Goal: Information Seeking & Learning: Learn about a topic

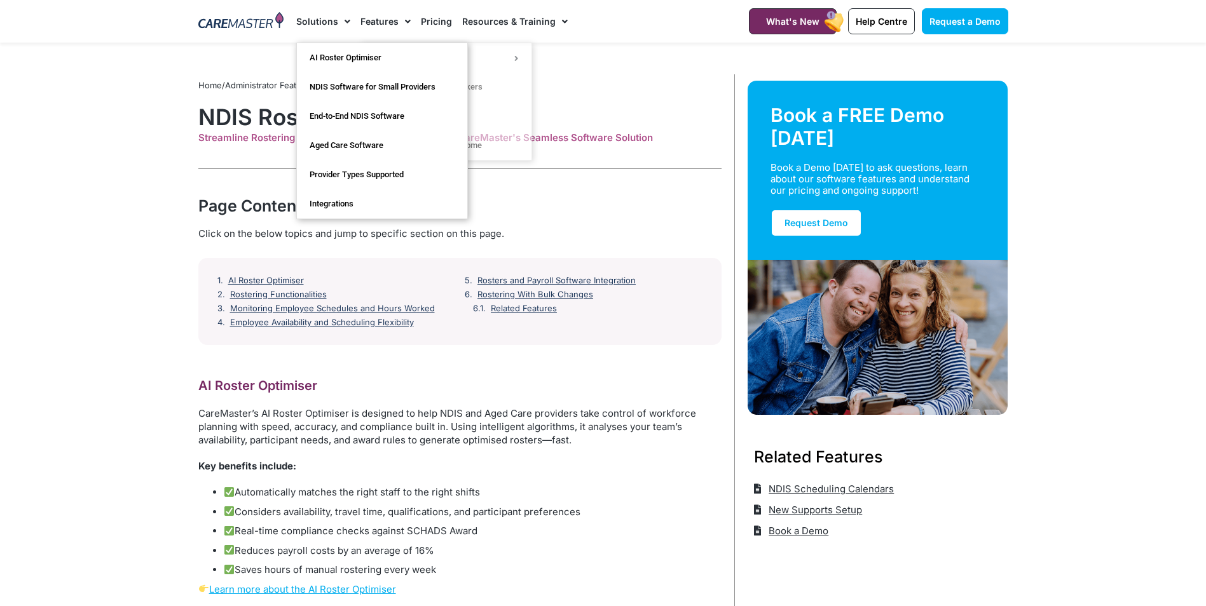
click at [327, 24] on link "Solutions" at bounding box center [323, 21] width 54 height 43
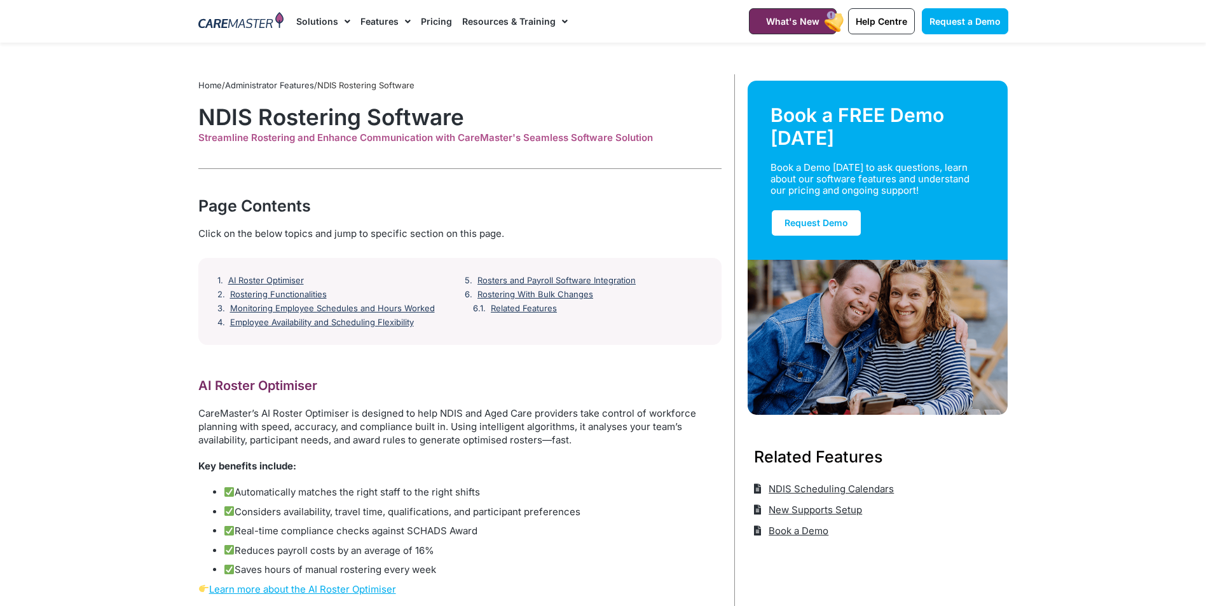
click at [257, 32] on div at bounding box center [241, 21] width 99 height 43
click at [265, 24] on img at bounding box center [241, 21] width 86 height 19
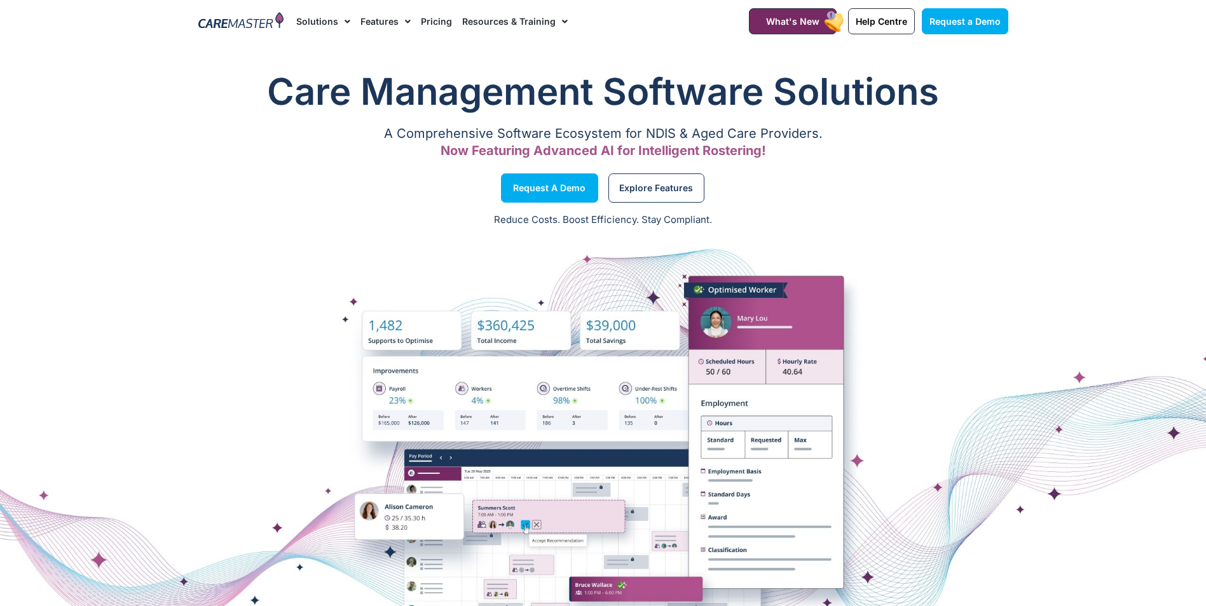
click at [502, 17] on link "Resources & Training" at bounding box center [515, 21] width 106 height 43
click at [524, 19] on link "Resources & Training" at bounding box center [515, 21] width 106 height 43
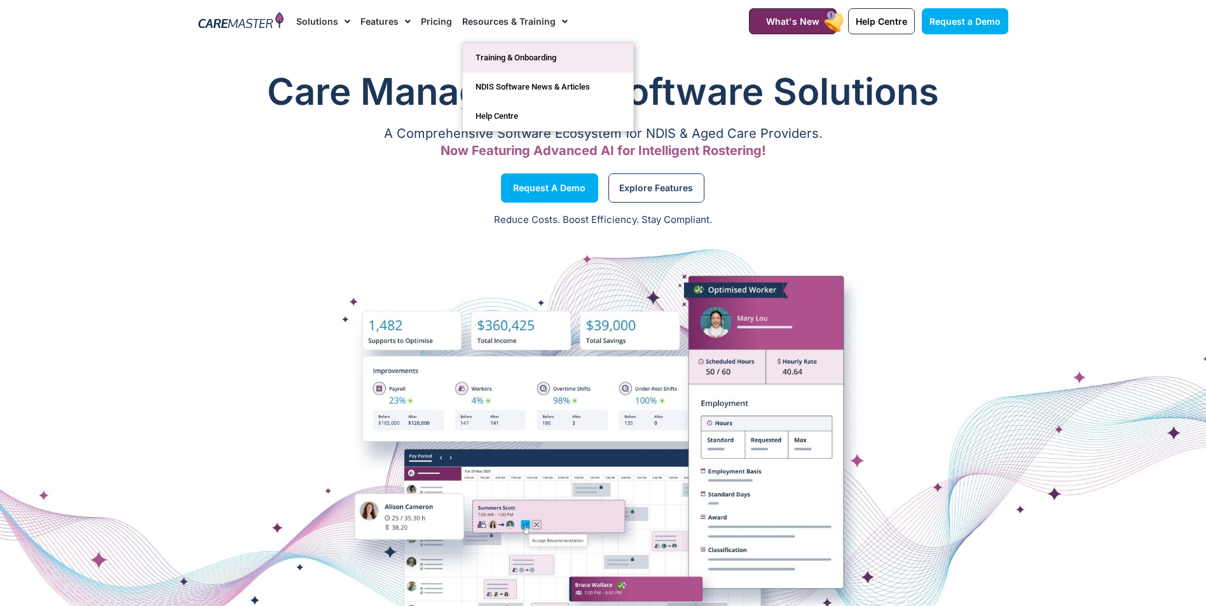
click at [515, 51] on link "Training & Onboarding" at bounding box center [548, 57] width 170 height 29
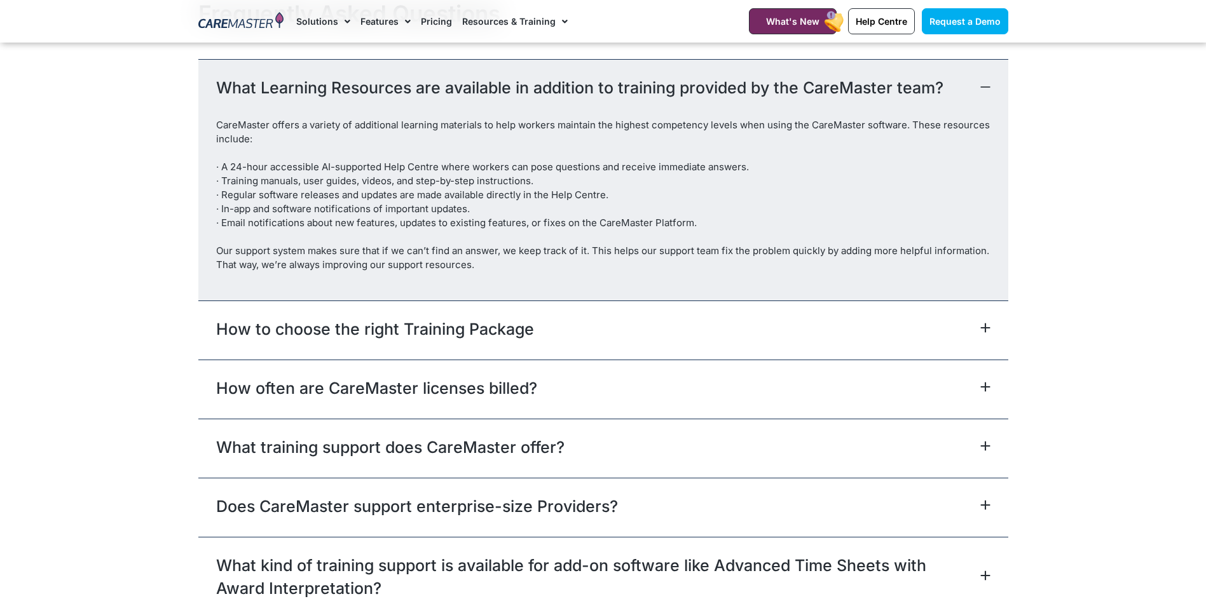
scroll to position [2606, 0]
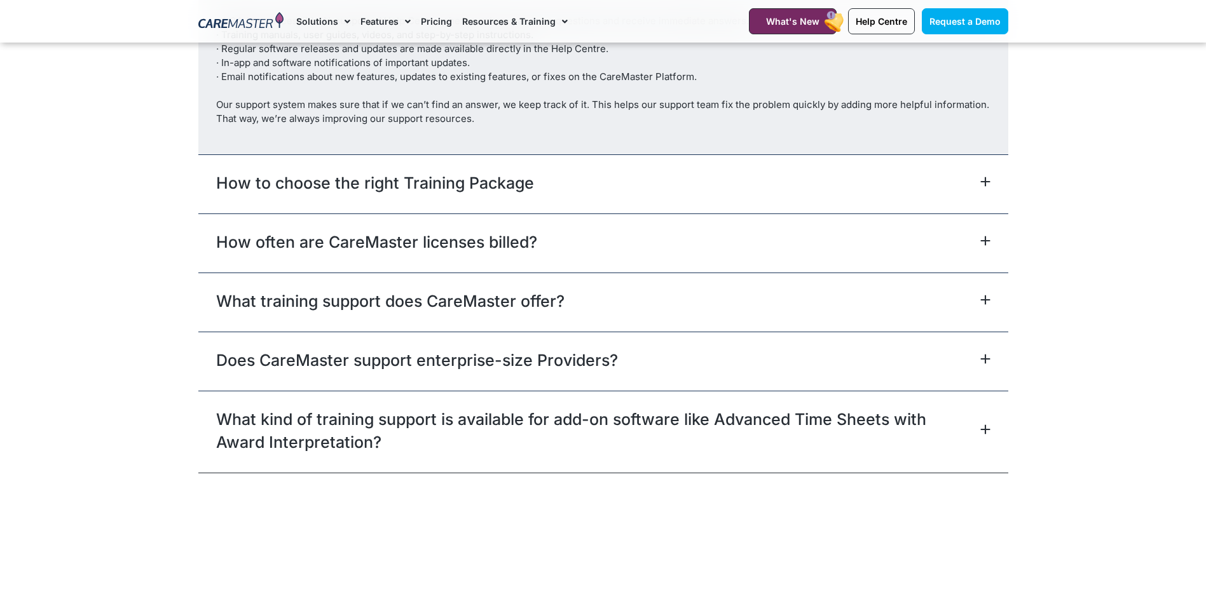
scroll to position [2733, 0]
